Goal: Task Accomplishment & Management: Complete application form

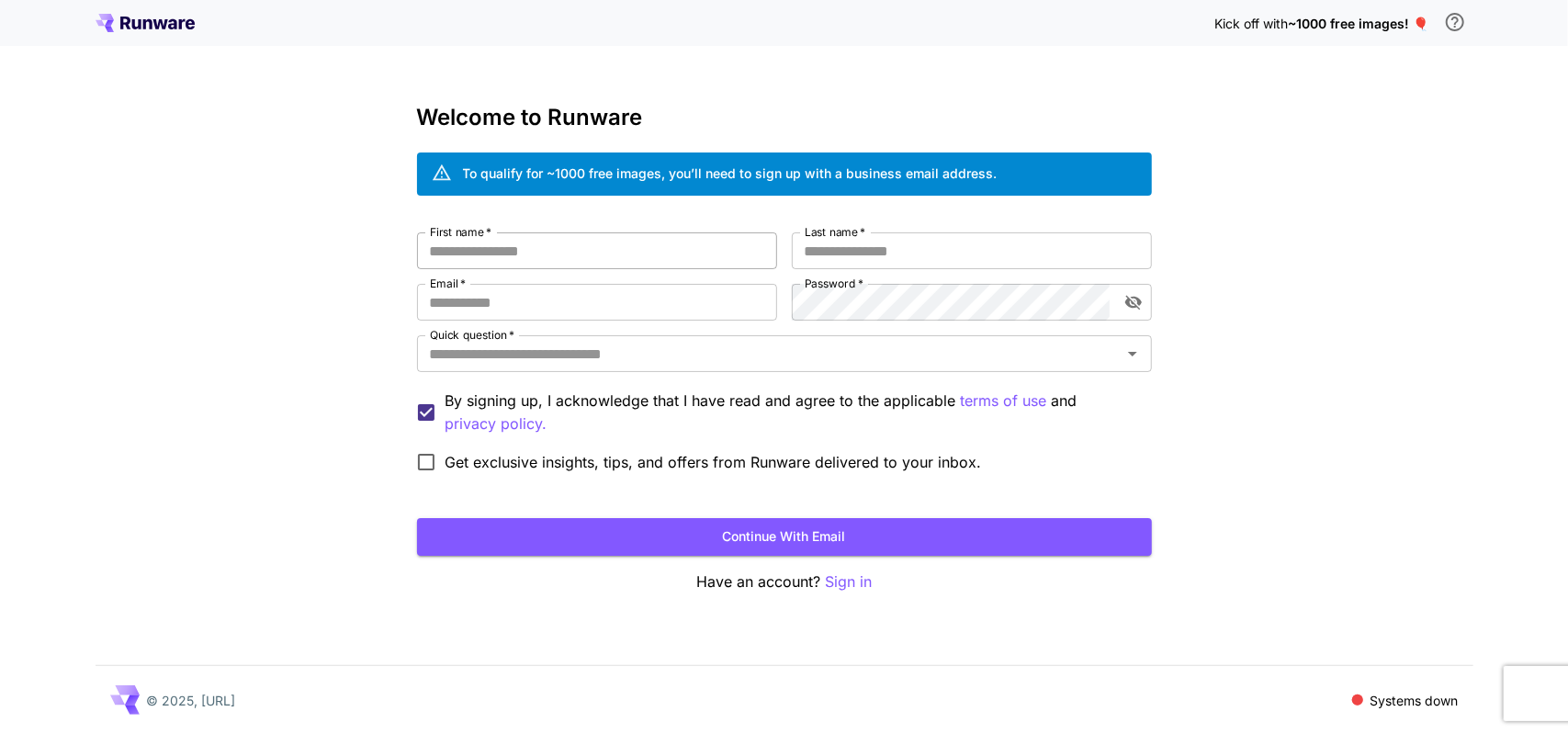
click at [603, 254] on input "First name   *" at bounding box center [597, 251] width 360 height 37
click at [921, 174] on div "To qualify for ~1000 free images, you’ll need to sign up with a business email …" at bounding box center [730, 173] width 535 height 19
click at [1266, 270] on div "Kick off with ~1000 free images! 🎈 Welcome to Runware To qualify for ~1000 free…" at bounding box center [784, 367] width 1568 height 734
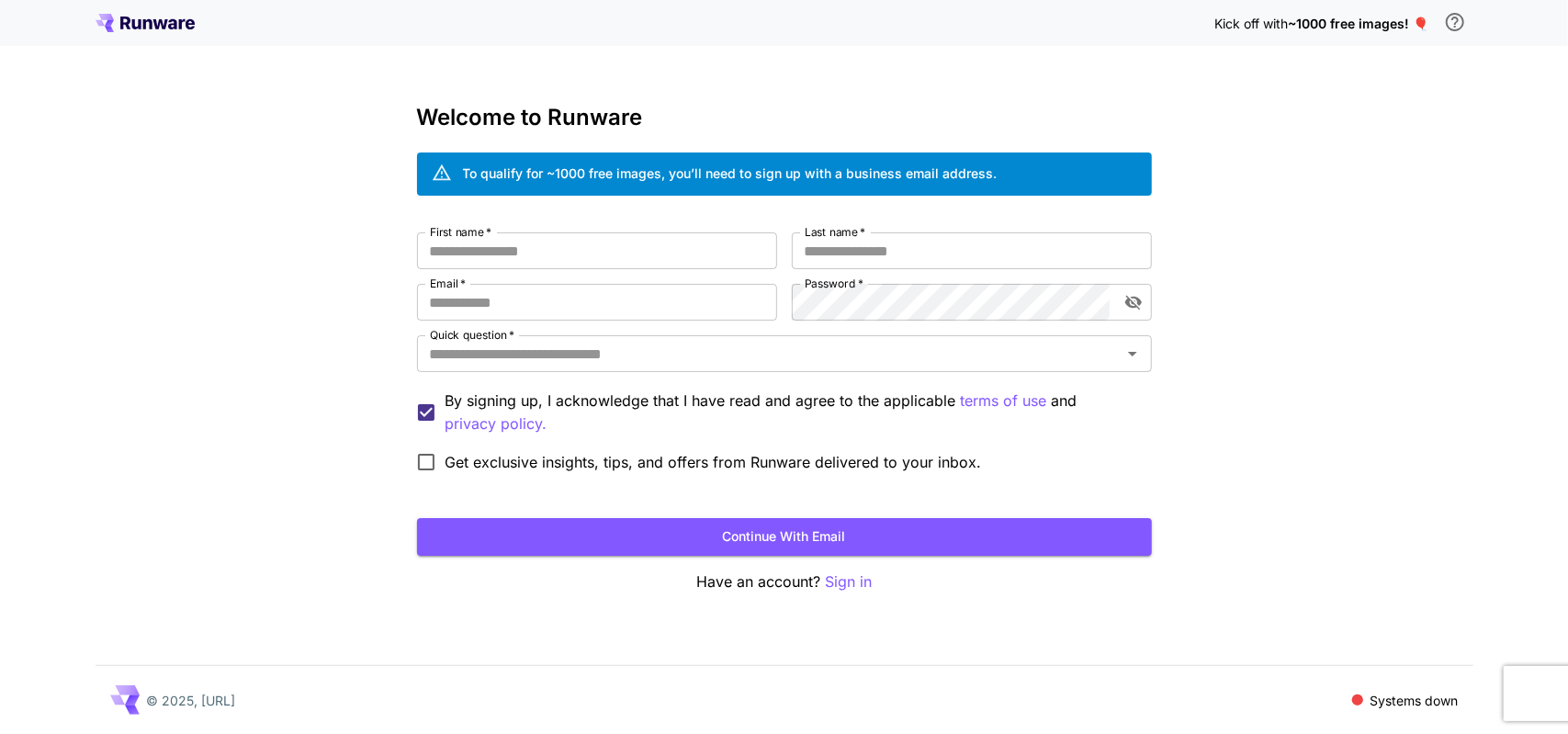
click at [175, 21] on icon at bounding box center [173, 24] width 9 height 10
